Goal: Find specific page/section: Find specific page/section

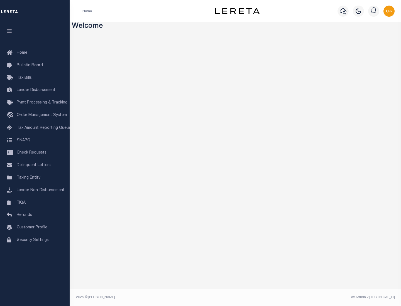
click at [35, 153] on span "Check Requests" at bounding box center [32, 153] width 30 height 4
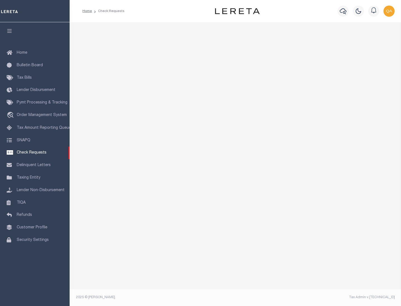
select select "50"
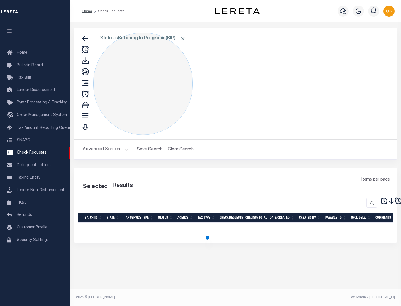
select select "50"
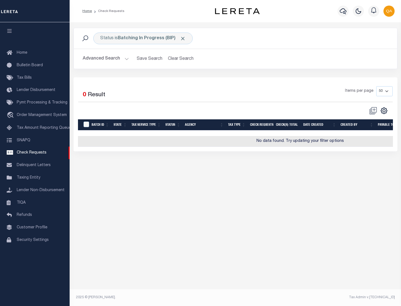
click at [183, 38] on span "Click to Remove" at bounding box center [183, 39] width 6 height 6
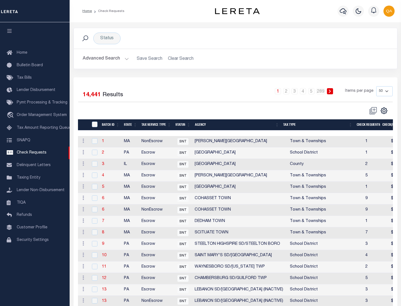
scroll to position [268, 0]
